Goal: Information Seeking & Learning: Learn about a topic

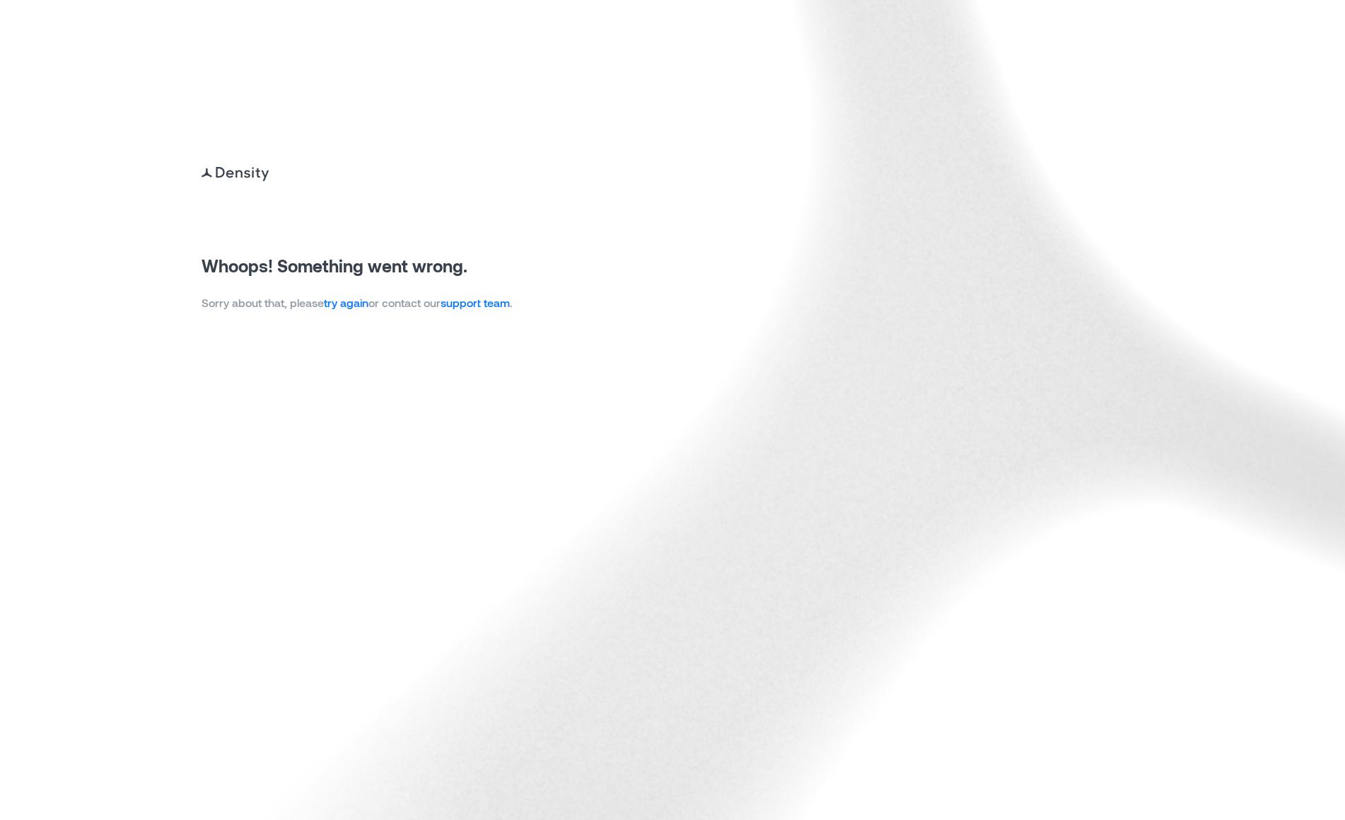
click at [364, 308] on link "try again" at bounding box center [346, 302] width 45 height 13
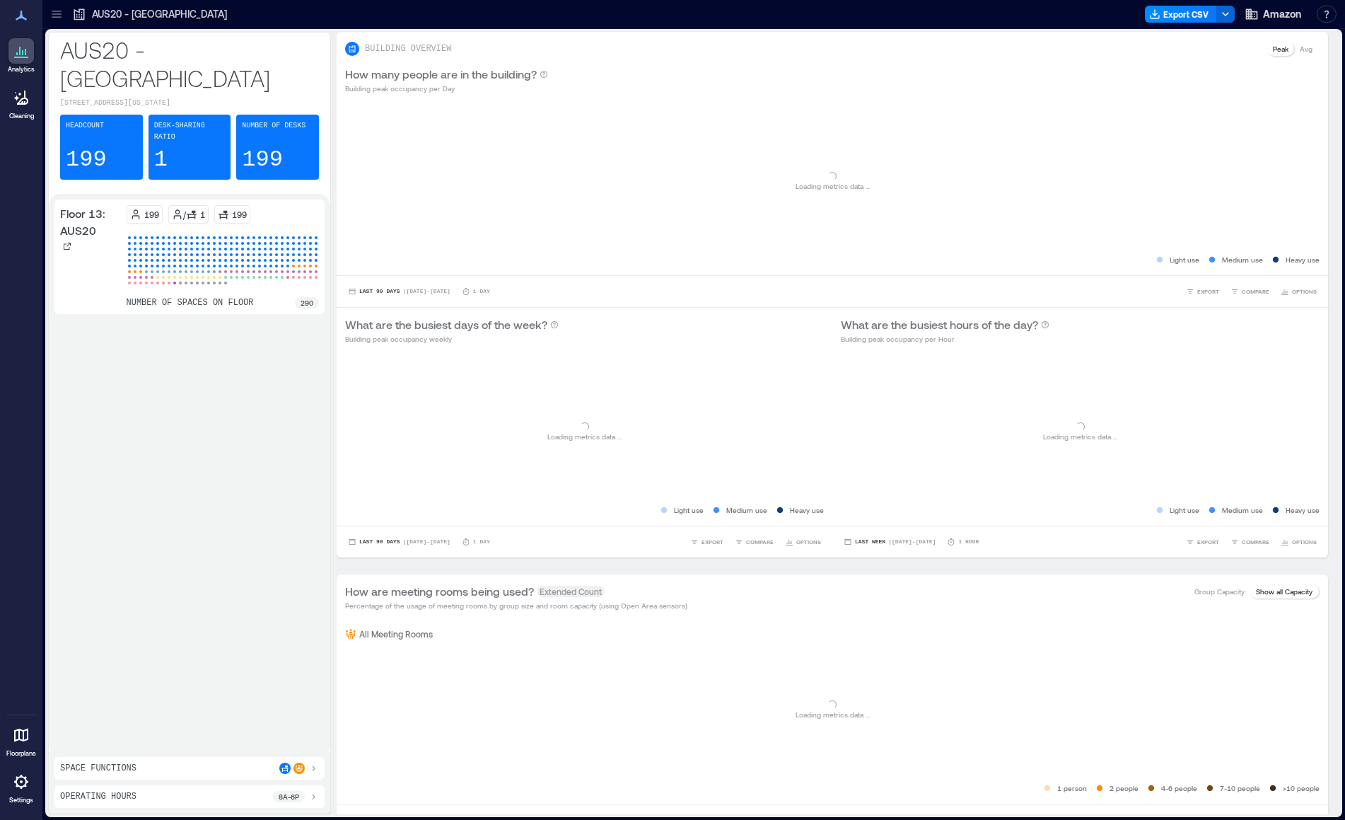
click at [54, 27] on div "AUS20 - Austin Export CSV Amazon Resources API Documentation Help Center Contac…" at bounding box center [693, 14] width 1303 height 29
click at [57, 17] on icon at bounding box center [56, 16] width 9 height 1
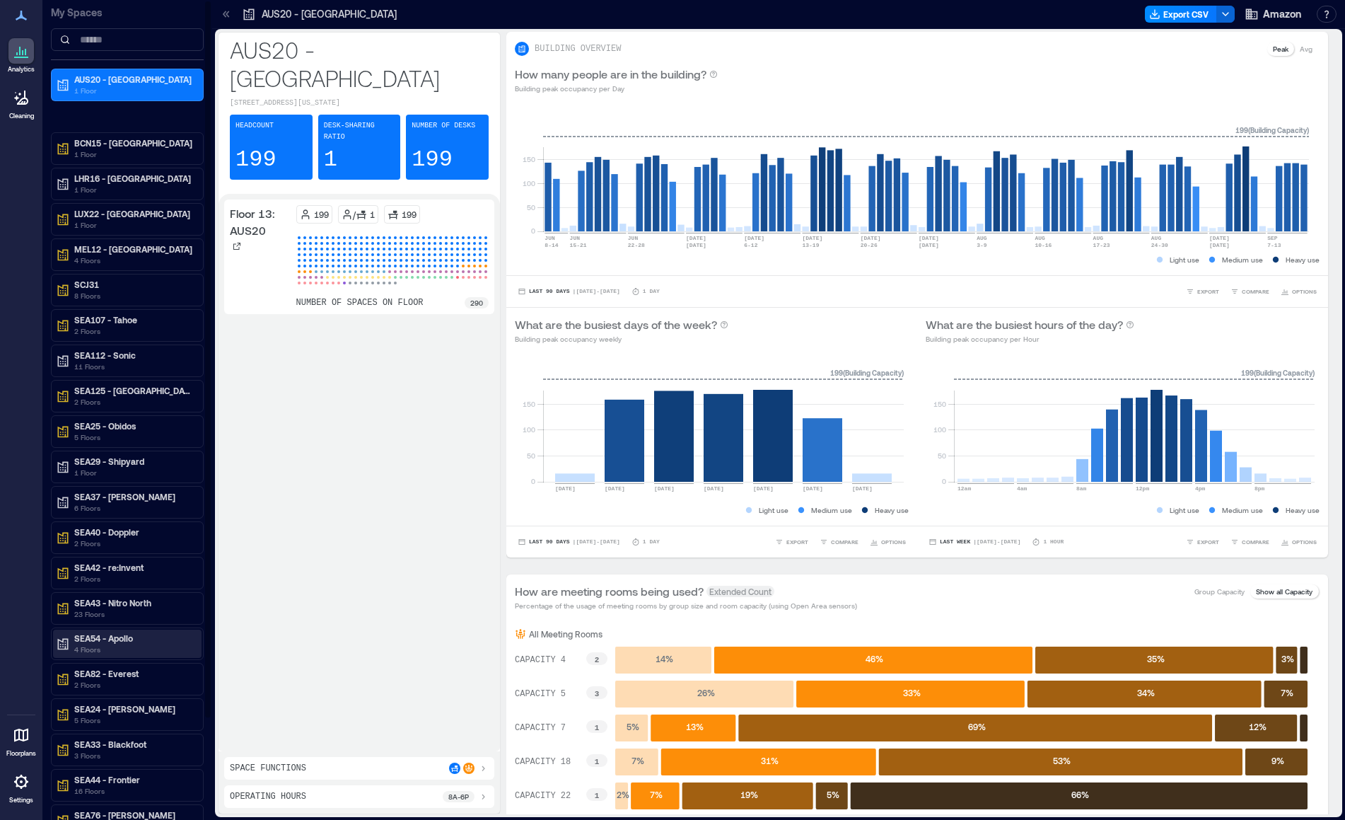
click at [110, 636] on p "SEA54 - Apollo" at bounding box center [133, 637] width 119 height 11
click at [101, 733] on p "Floor 8: SEA54" at bounding box center [101, 731] width 56 height 11
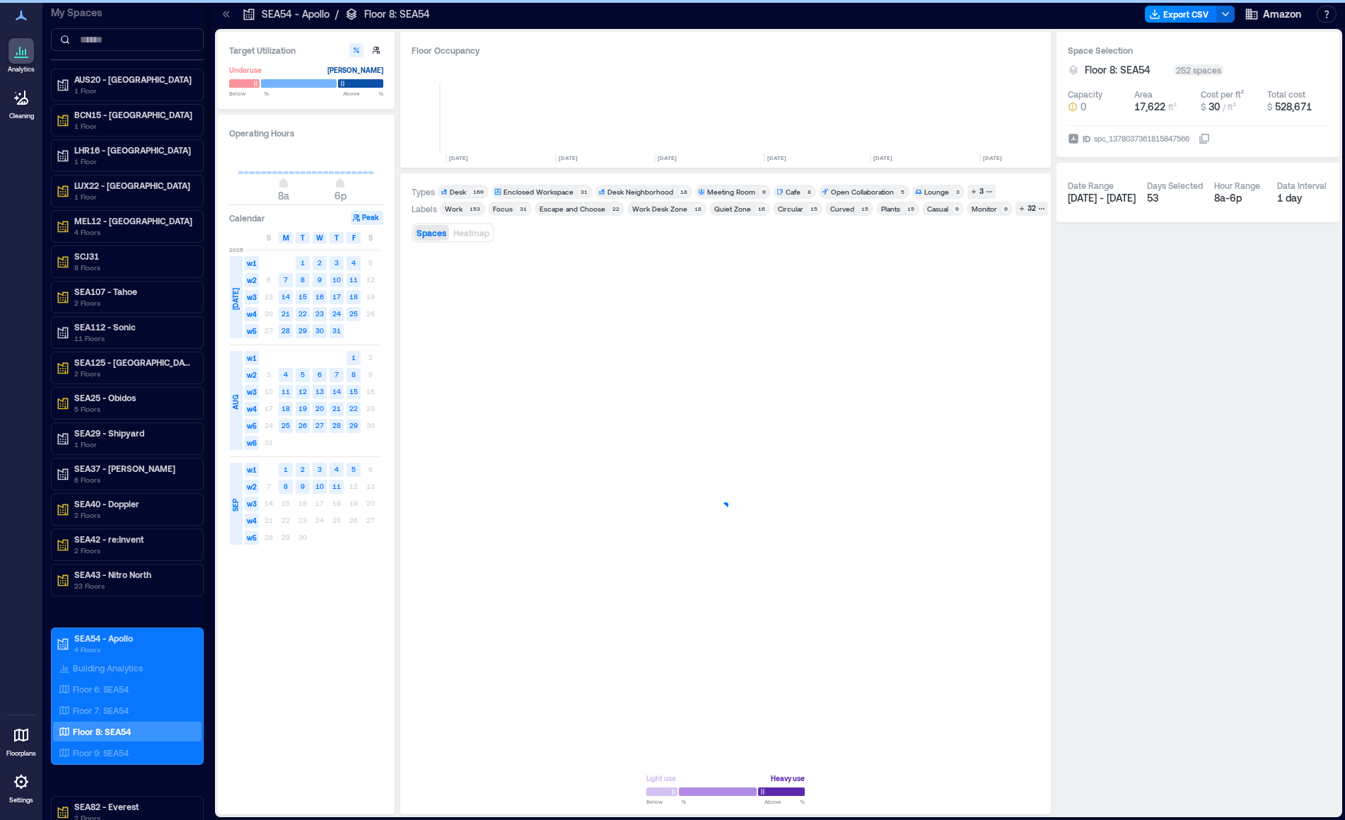
scroll to position [0, 308]
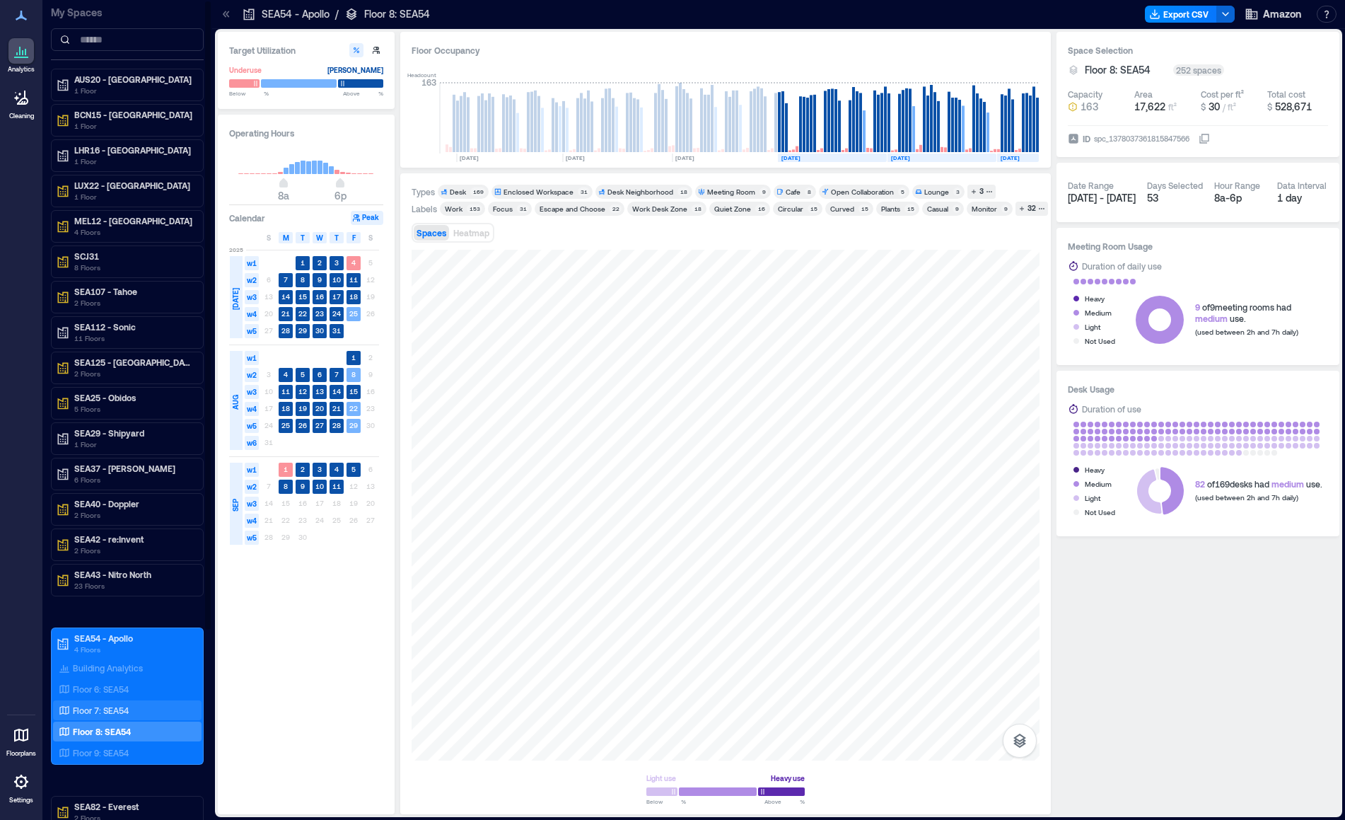
click at [117, 707] on p "Floor 7: SEA54" at bounding box center [101, 709] width 56 height 11
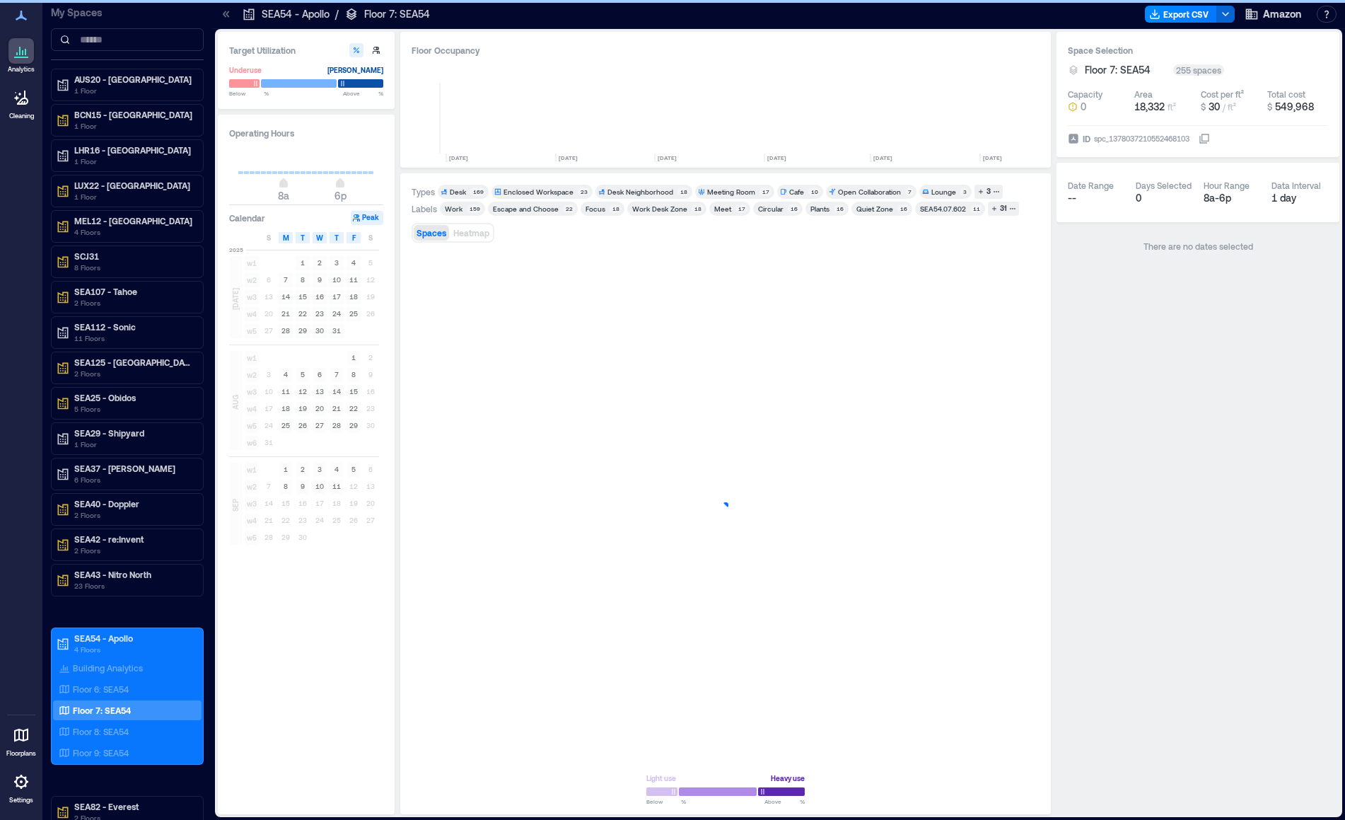
scroll to position [0, 308]
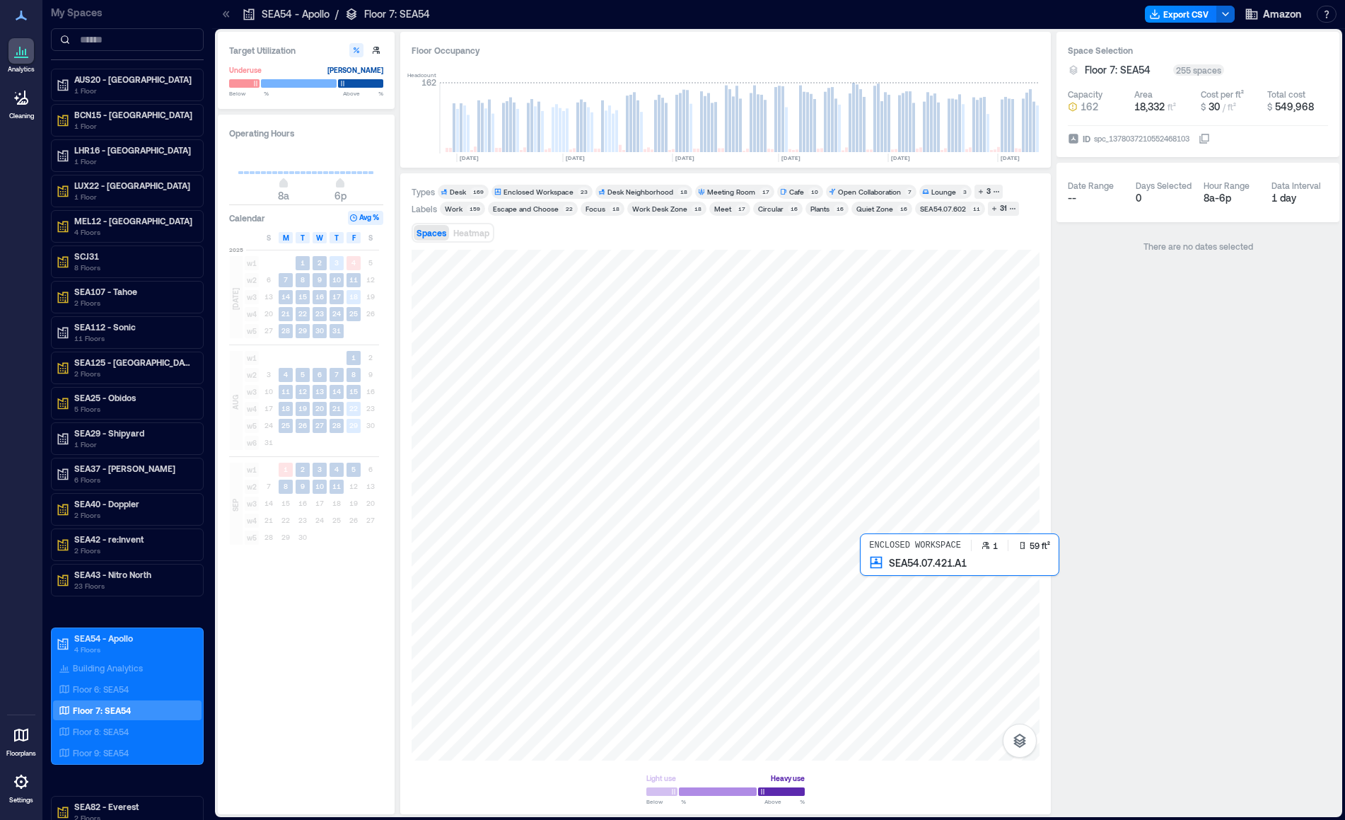
click at [870, 577] on div at bounding box center [726, 505] width 628 height 511
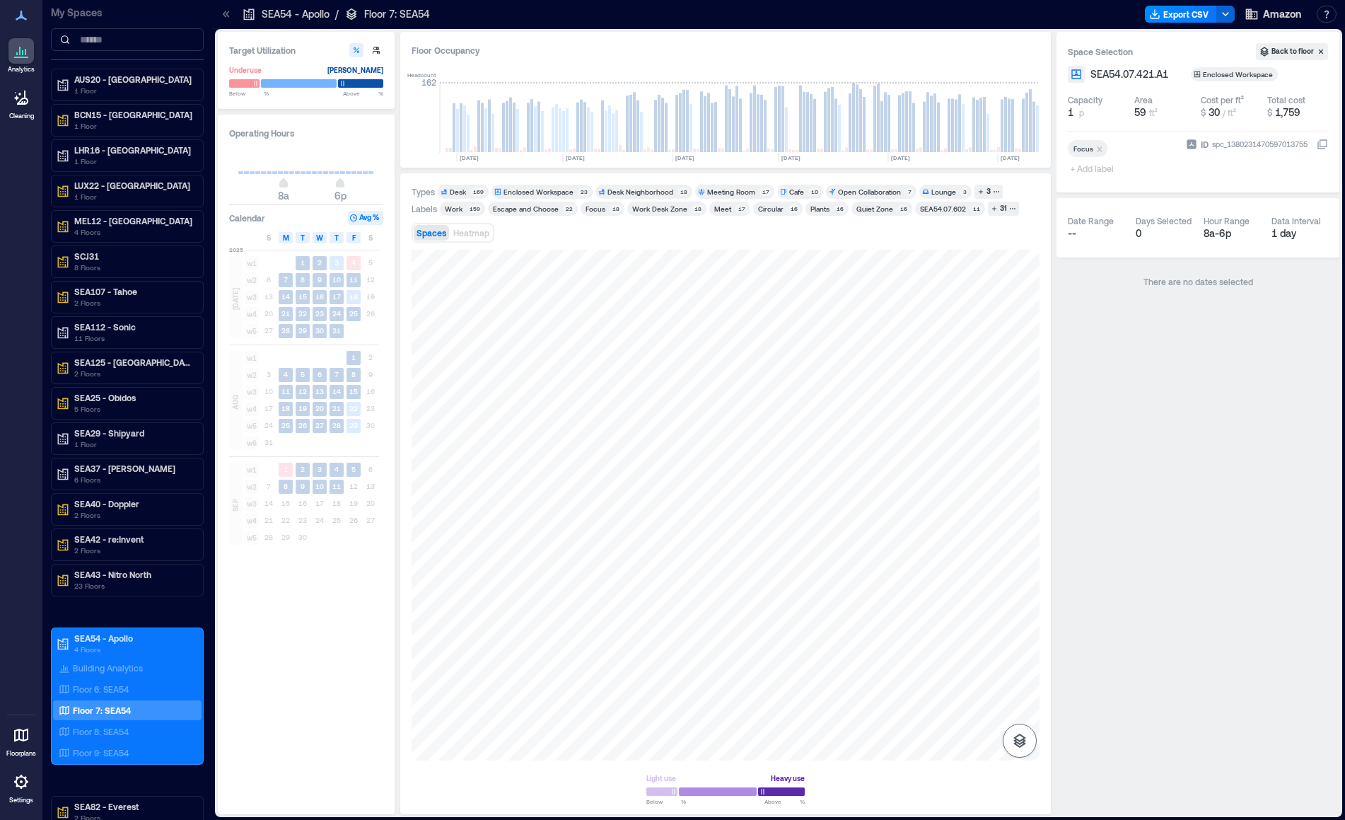
click at [1029, 738] on button "button" at bounding box center [1020, 741] width 34 height 34
click at [1012, 663] on icon "button" at bounding box center [1019, 665] width 17 height 17
